Goal: Information Seeking & Learning: Learn about a topic

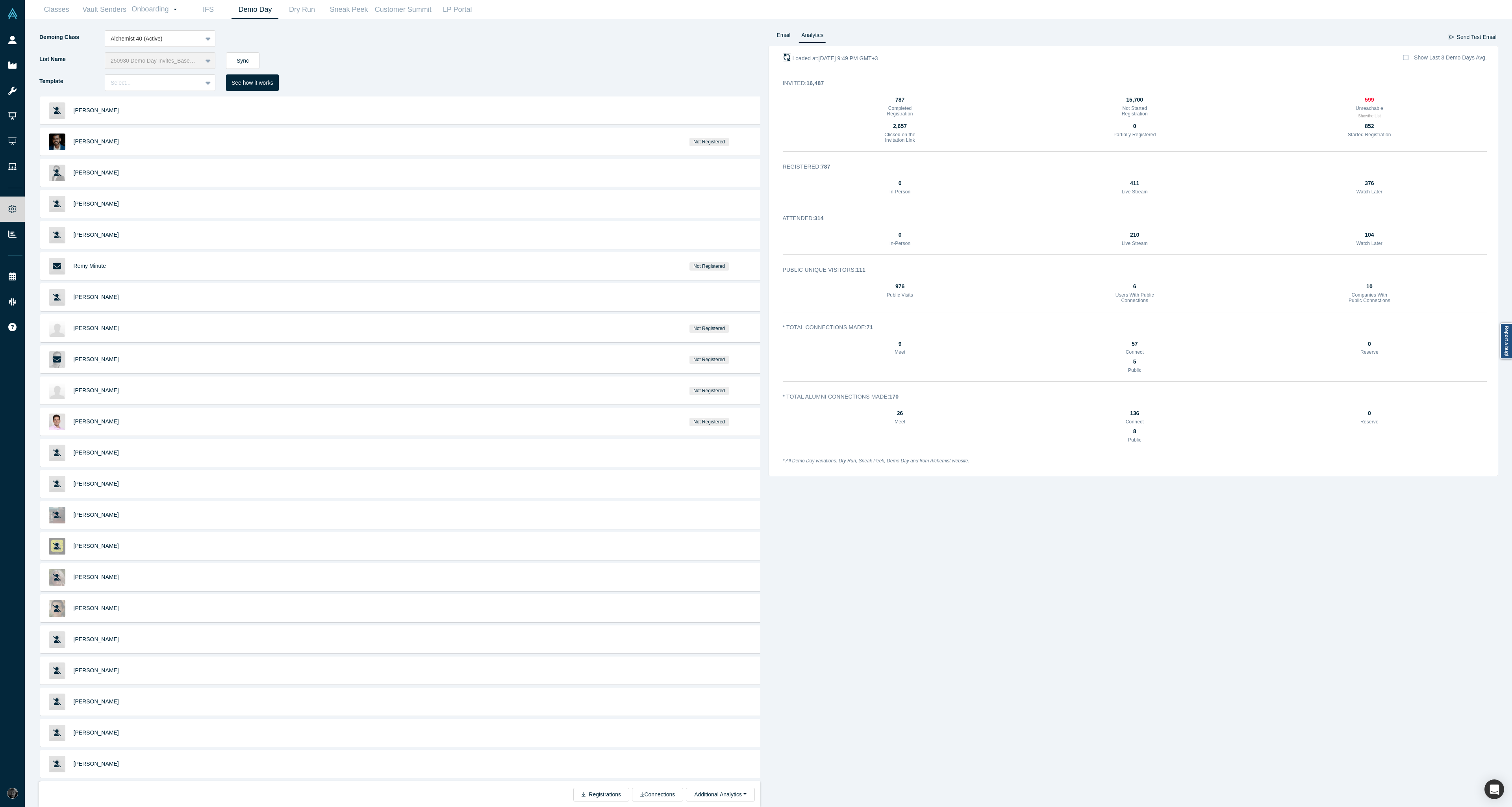
click at [787, 56] on icon "button" at bounding box center [787, 57] width 8 height 8
drag, startPoint x: 938, startPoint y: 426, endPoint x: 833, endPoint y: 310, distance: 156.5
click at [834, 310] on div "Loaded at: Oct 2, 8:18 AM GMT+3 Show Last 3 Demo Days Avg. Invited : 16,488 788…" at bounding box center [1133, 261] width 730 height 430
drag, startPoint x: 828, startPoint y: 221, endPoint x: 809, endPoint y: 242, distance: 28.3
click at [814, 221] on h3 "Attended : 329" at bounding box center [1129, 218] width 693 height 8
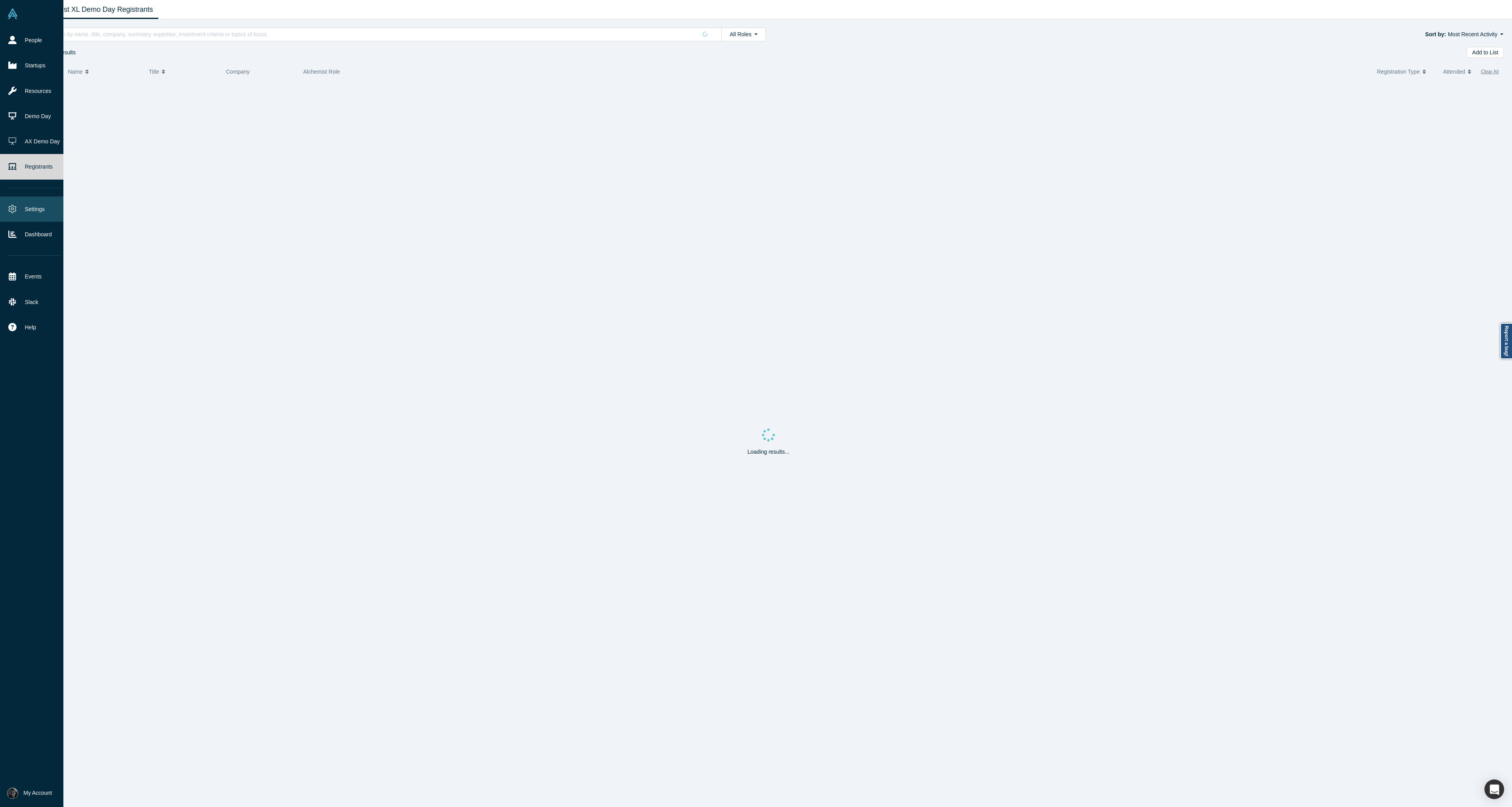
click at [17, 211] on link "Settings" at bounding box center [35, 209] width 69 height 25
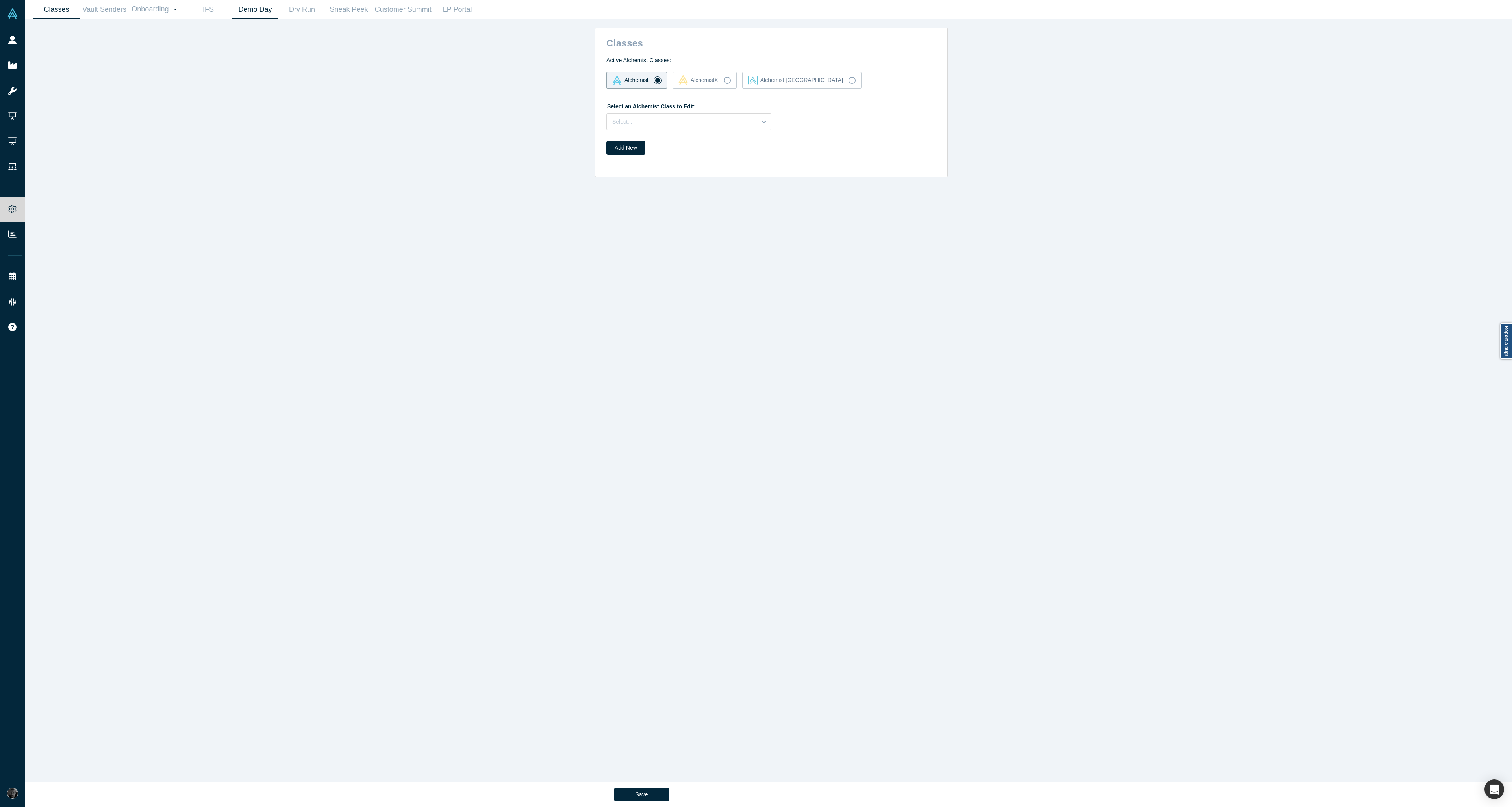
click at [259, 10] on link "Demo Day" at bounding box center [255, 10] width 47 height 19
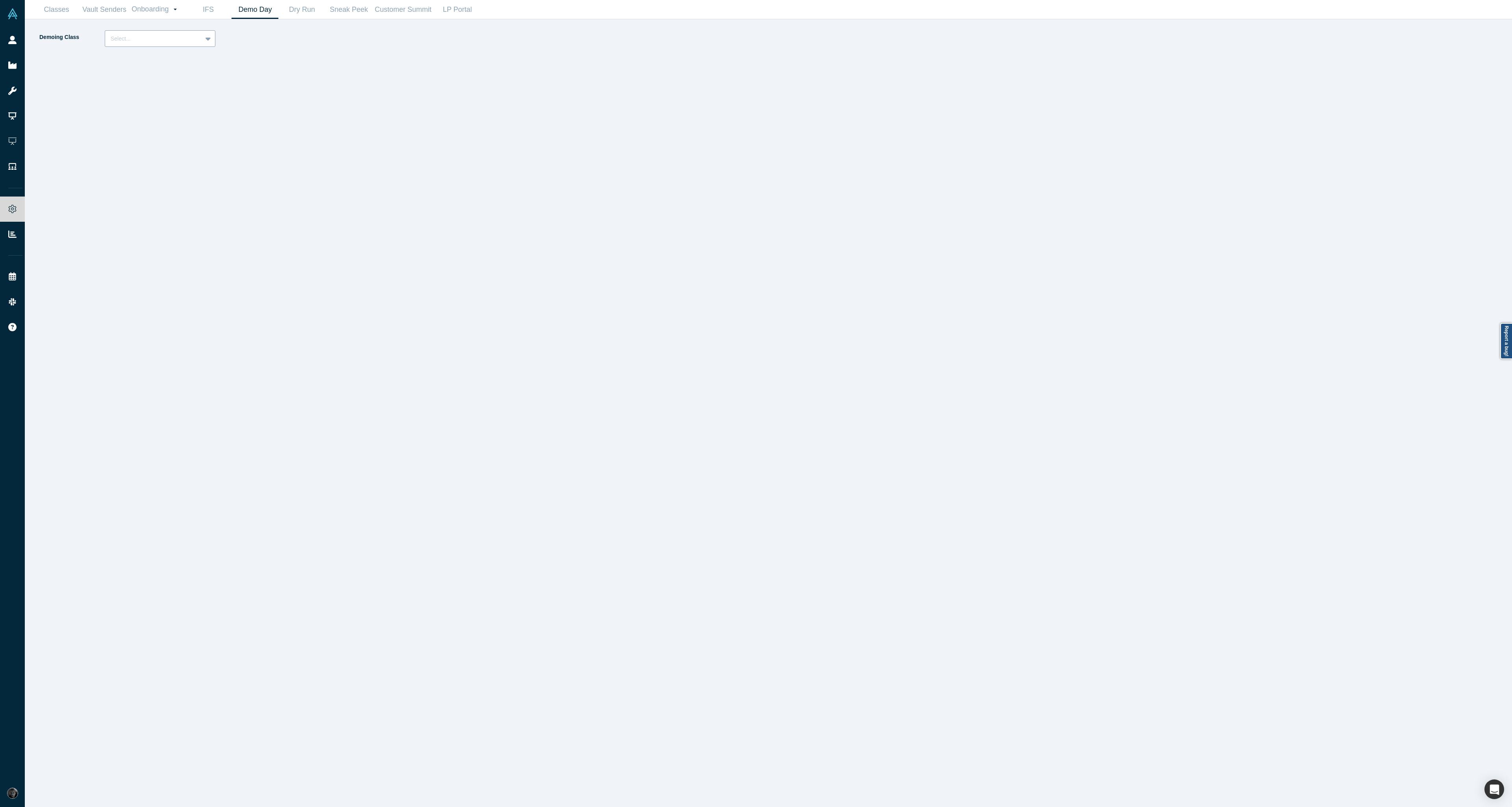
click at [191, 36] on div at bounding box center [154, 39] width 86 height 10
click at [188, 72] on div "Alchemist 40 (Active)" at bounding box center [160, 73] width 111 height 15
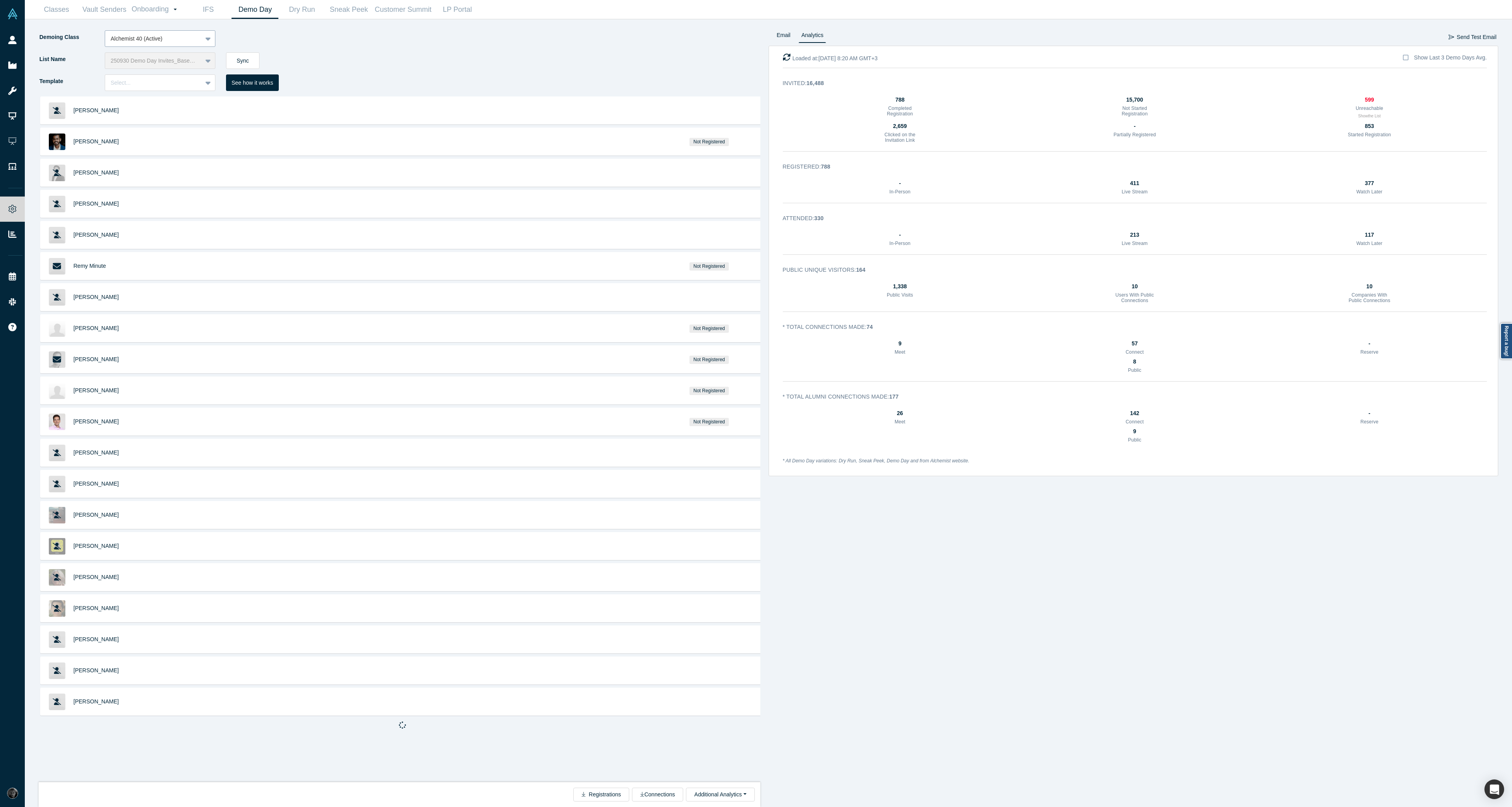
click at [184, 35] on div at bounding box center [154, 39] width 86 height 10
click at [176, 102] on div "Alchemist 38 (Active)" at bounding box center [160, 102] width 111 height 15
